Goal: Transaction & Acquisition: Purchase product/service

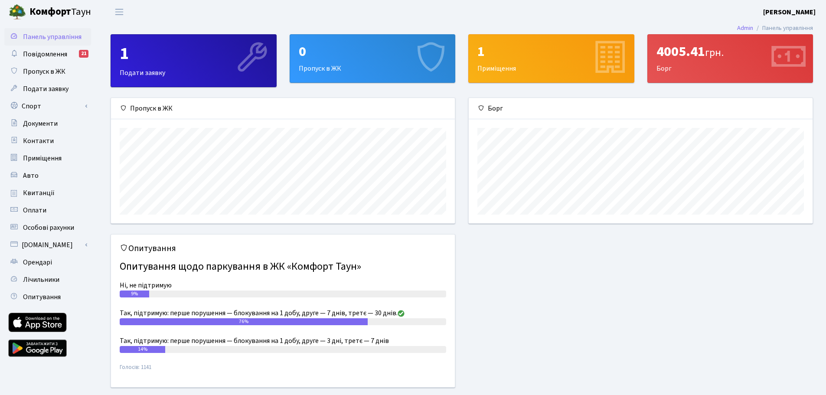
scroll to position [125, 344]
click at [30, 192] on span "Квитанції" at bounding box center [39, 193] width 32 height 10
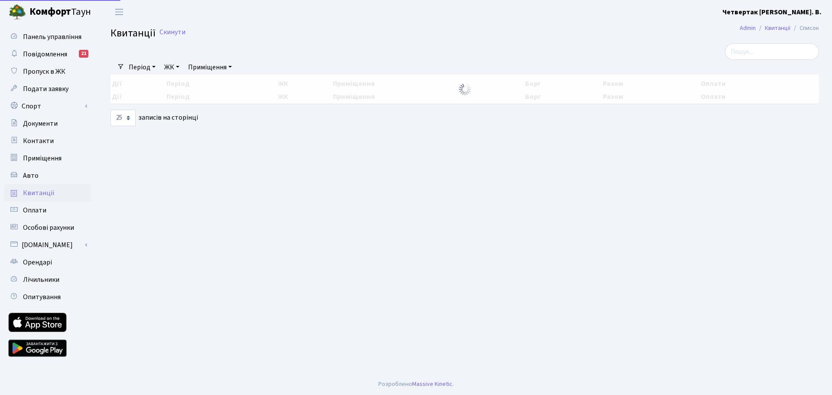
select select "25"
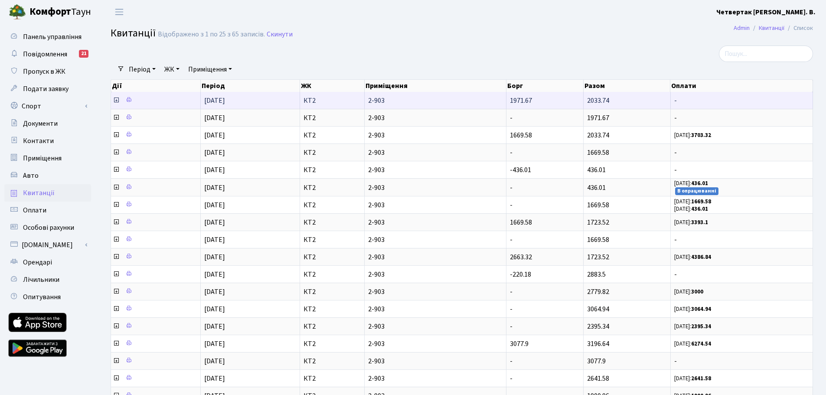
click at [116, 99] on icon at bounding box center [116, 100] width 7 height 7
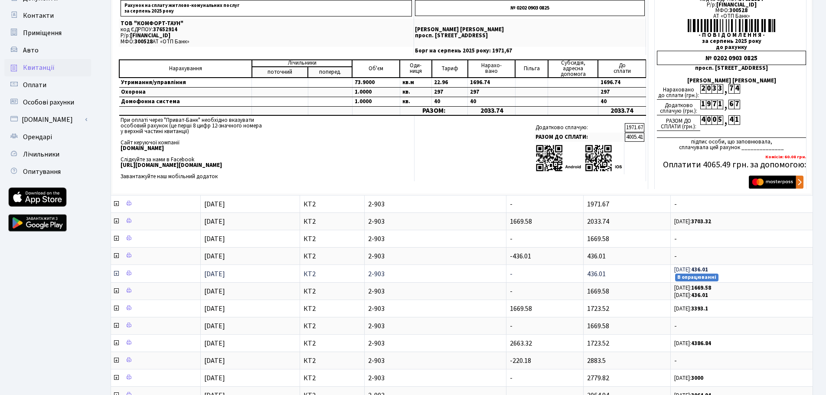
scroll to position [130, 0]
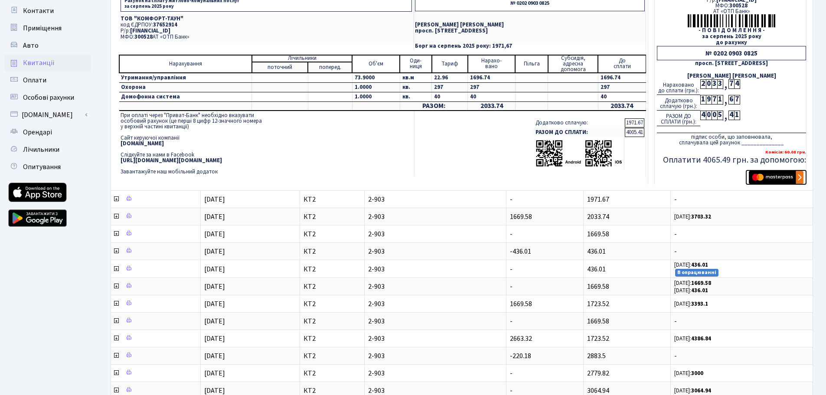
click at [778, 177] on img "submit" at bounding box center [775, 177] width 55 height 13
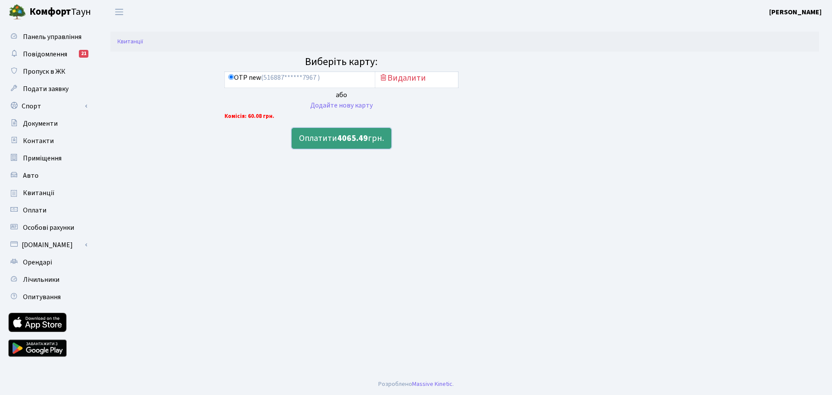
click at [328, 136] on button "Оплатити 4065.49 грн." at bounding box center [342, 138] width 100 height 21
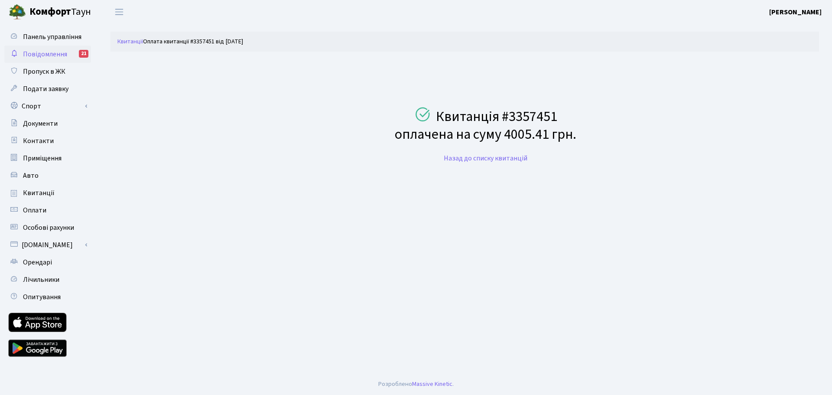
click at [31, 51] on span "Повідомлення" at bounding box center [45, 54] width 44 height 10
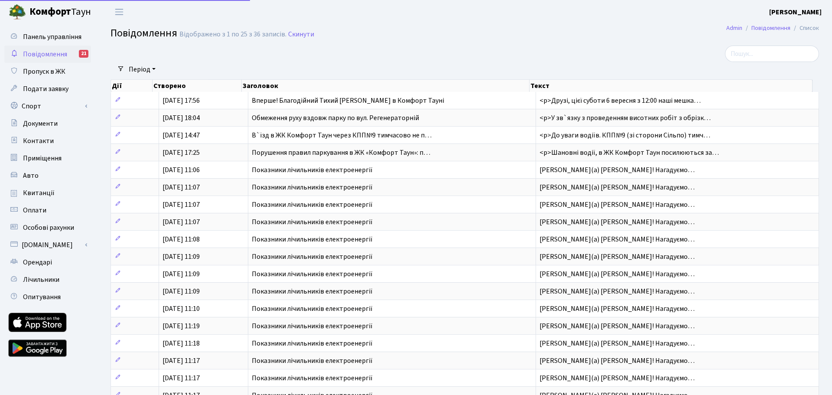
select select "25"
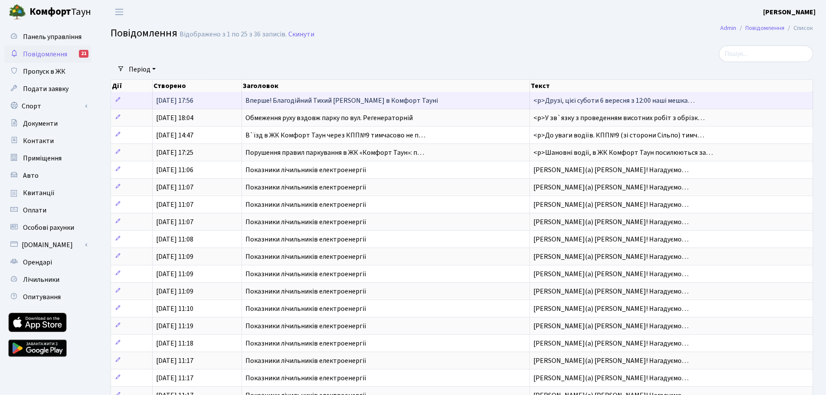
click at [276, 101] on span "Вперше! Благодійний Тихий [PERSON_NAME] в Комфорт Тауні" at bounding box center [341, 101] width 192 height 10
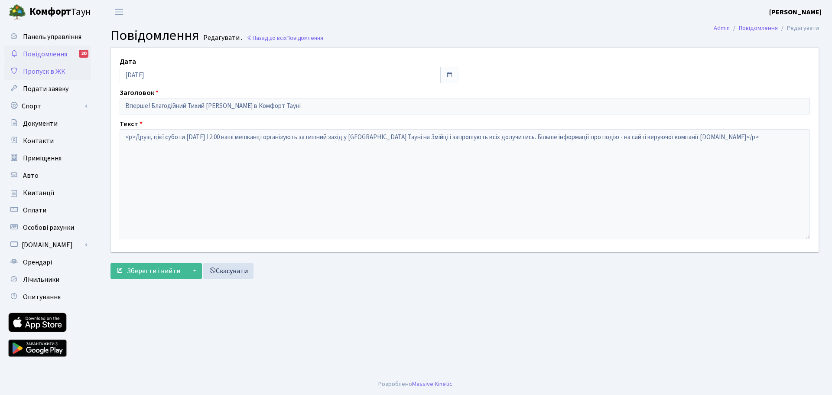
click at [32, 72] on span "Пропуск в ЖК" at bounding box center [44, 72] width 42 height 10
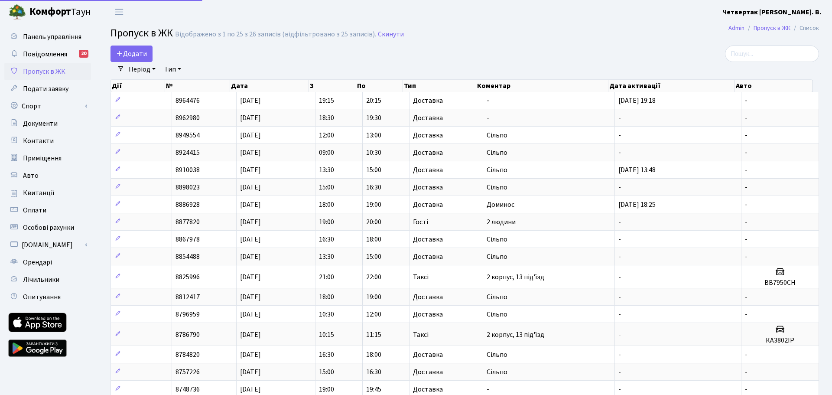
select select "25"
